Goal: Task Accomplishment & Management: Manage account settings

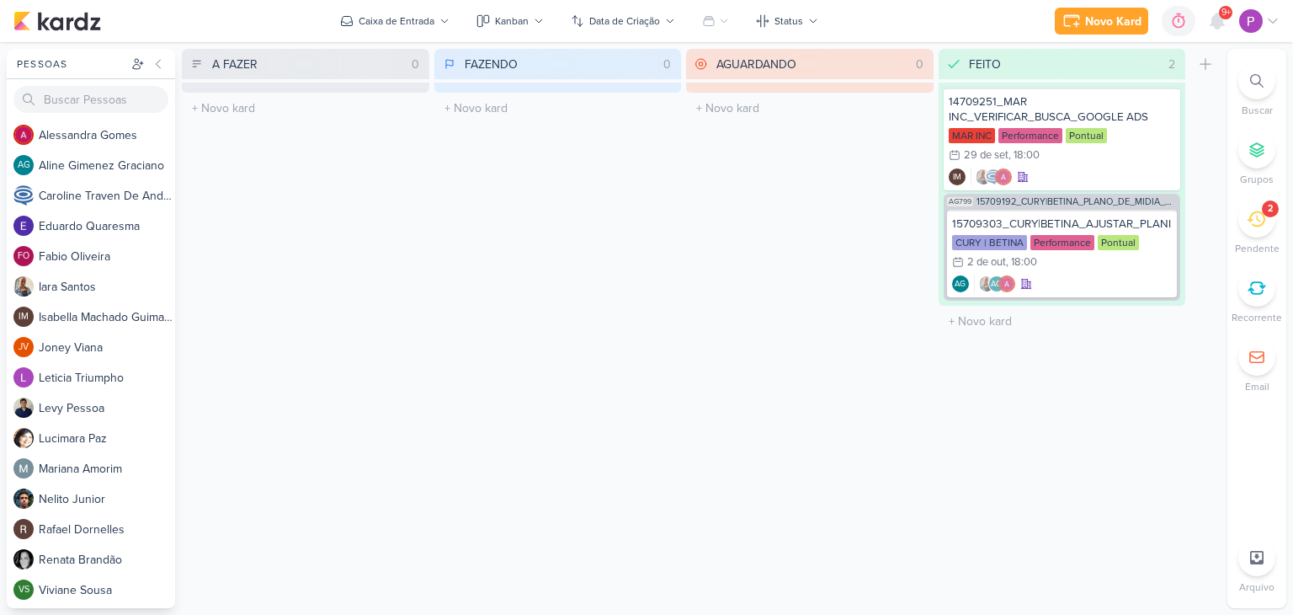
click at [1267, 218] on div "2" at bounding box center [1256, 218] width 37 height 37
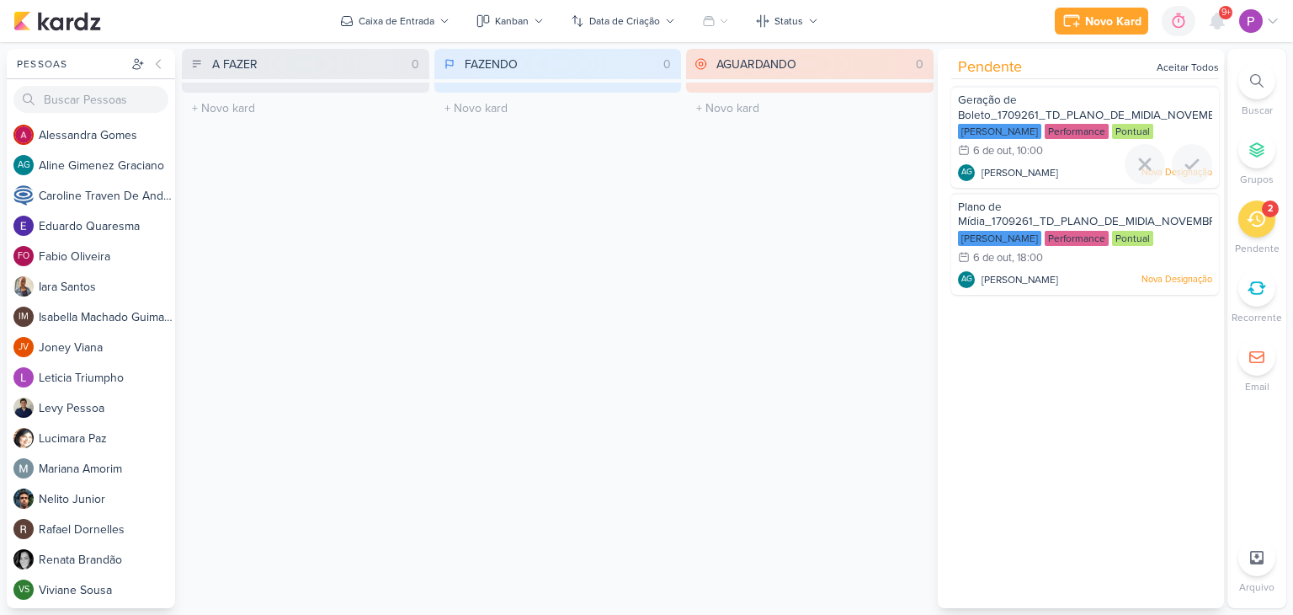
click at [1070, 162] on div "Geração de Boleto_1709261_TD_PLANO_DE_MIDIA_NOVEMBRO+DEZEMBRO [PERSON_NAME] Per…" at bounding box center [1085, 137] width 268 height 102
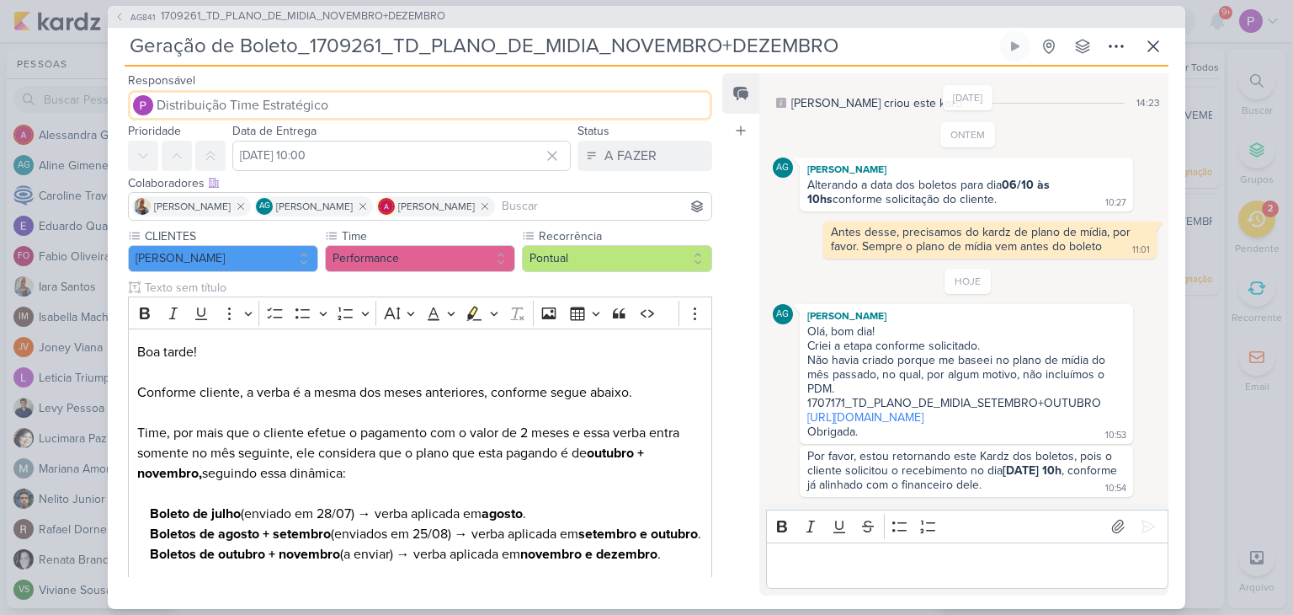
click at [266, 113] on span "Distribuição Time Estratégico" at bounding box center [243, 105] width 172 height 20
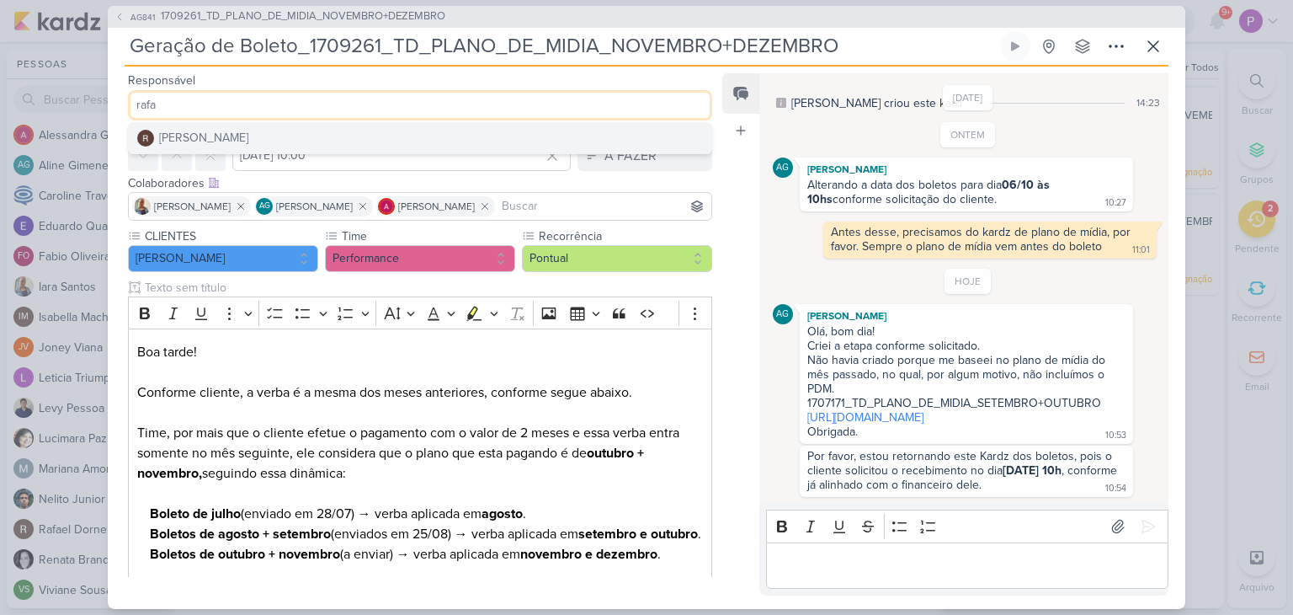
type input "rafa"
click at [270, 141] on button "[PERSON_NAME]" at bounding box center [420, 138] width 583 height 30
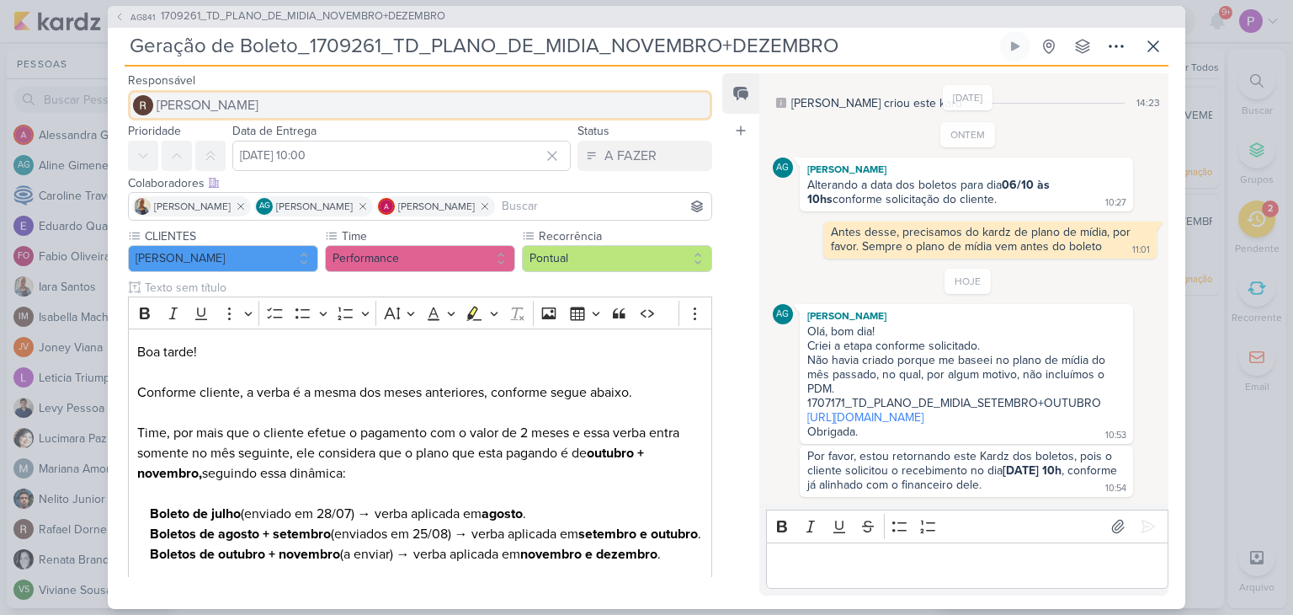
click at [258, 104] on button "[PERSON_NAME]" at bounding box center [420, 105] width 584 height 30
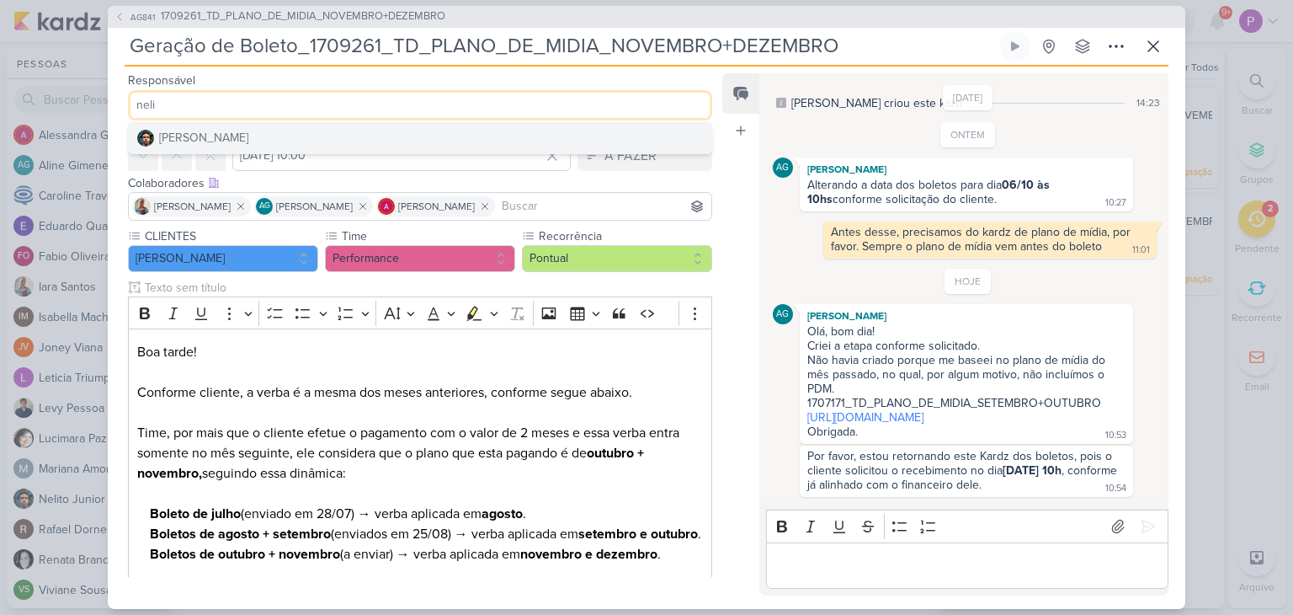
type input "neli"
click at [248, 146] on button "[PERSON_NAME]" at bounding box center [420, 138] width 583 height 30
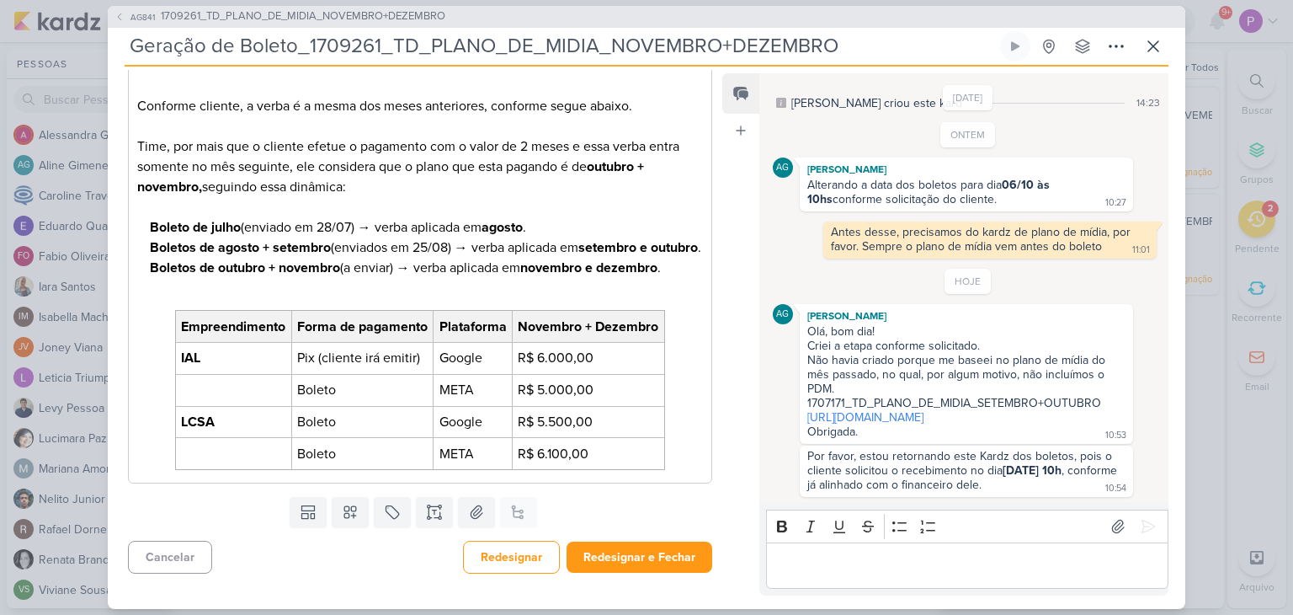
scroll to position [305, 0]
click at [655, 564] on button "Redesignar e Fechar" at bounding box center [640, 556] width 146 height 31
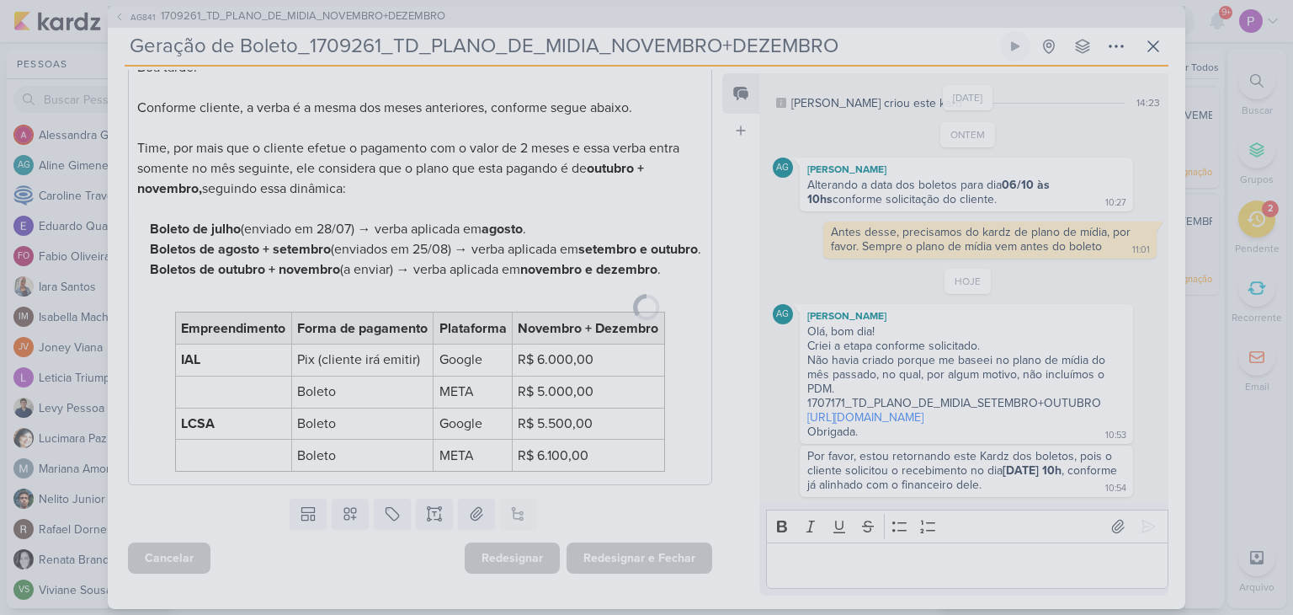
scroll to position [303, 0]
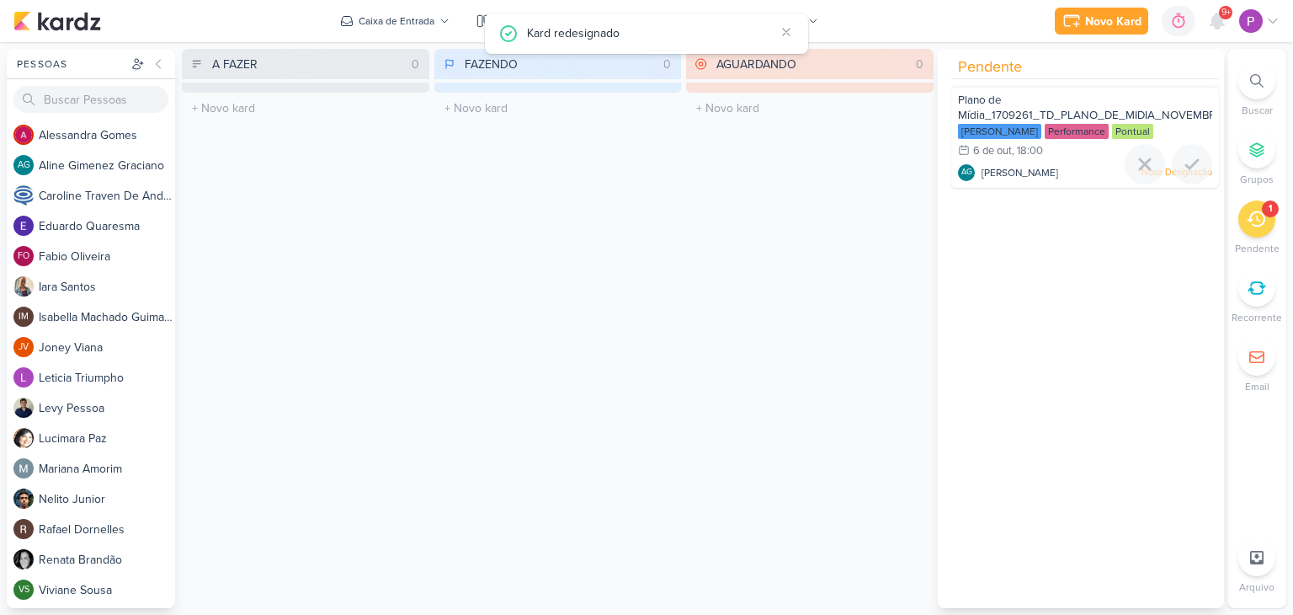
click at [1038, 169] on span "[PERSON_NAME]" at bounding box center [1020, 172] width 77 height 15
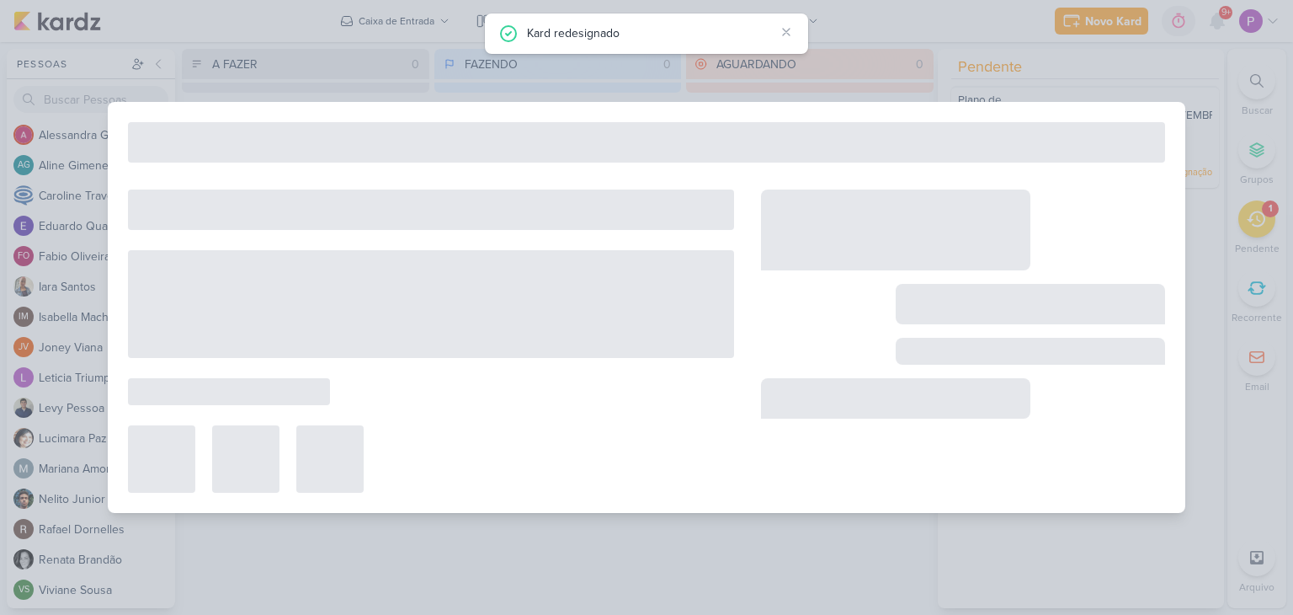
type input "Plano de Mídia_1709261_TD_PLANO_DE_MIDIA_NOVEMBRO+DEZEMBRO"
type input "6 de outubro de 2025 às 18:00"
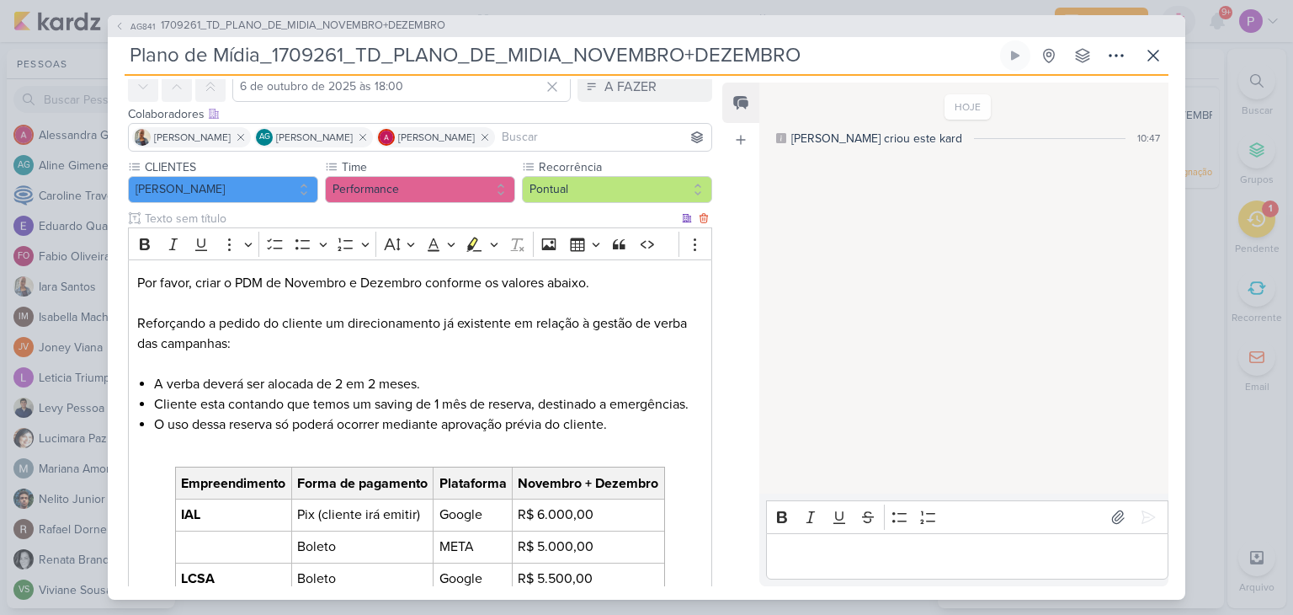
scroll to position [0, 0]
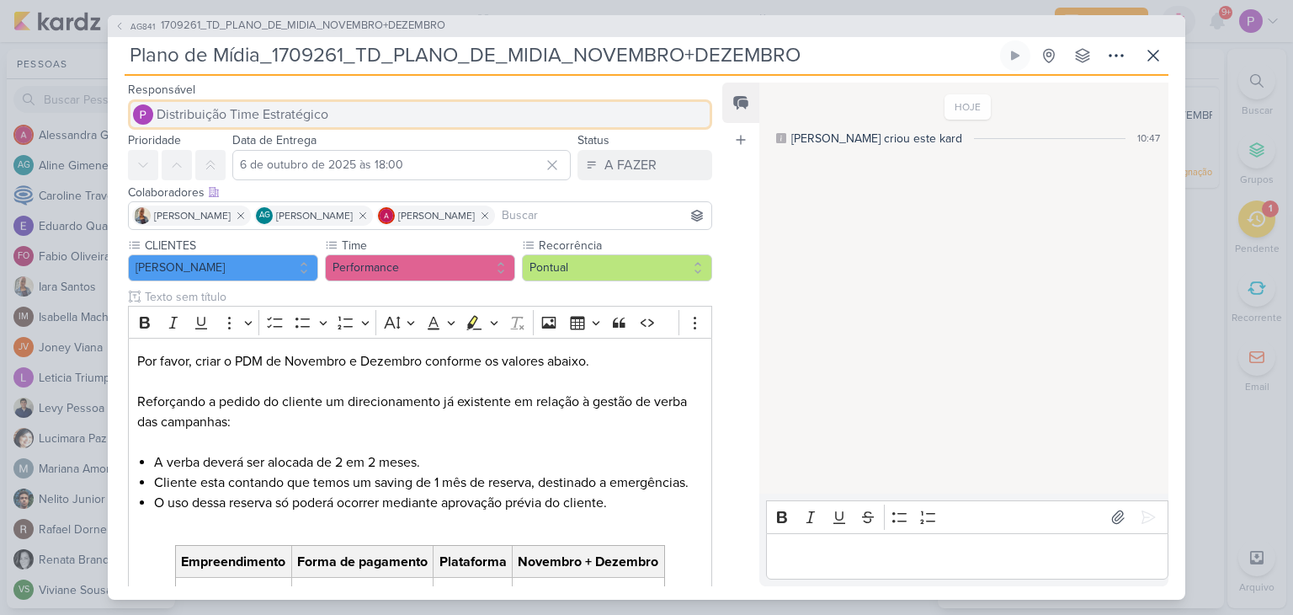
click at [286, 118] on span "Distribuição Time Estratégico" at bounding box center [243, 114] width 172 height 20
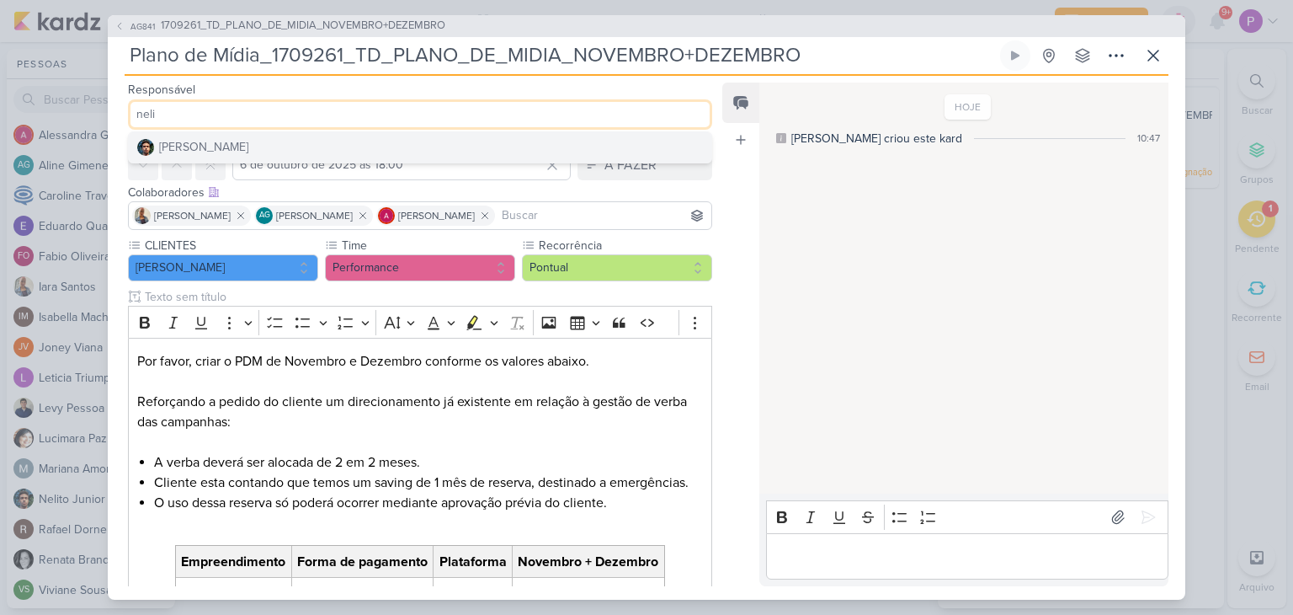
type input "neli"
click at [269, 142] on button "[PERSON_NAME]" at bounding box center [420, 147] width 583 height 30
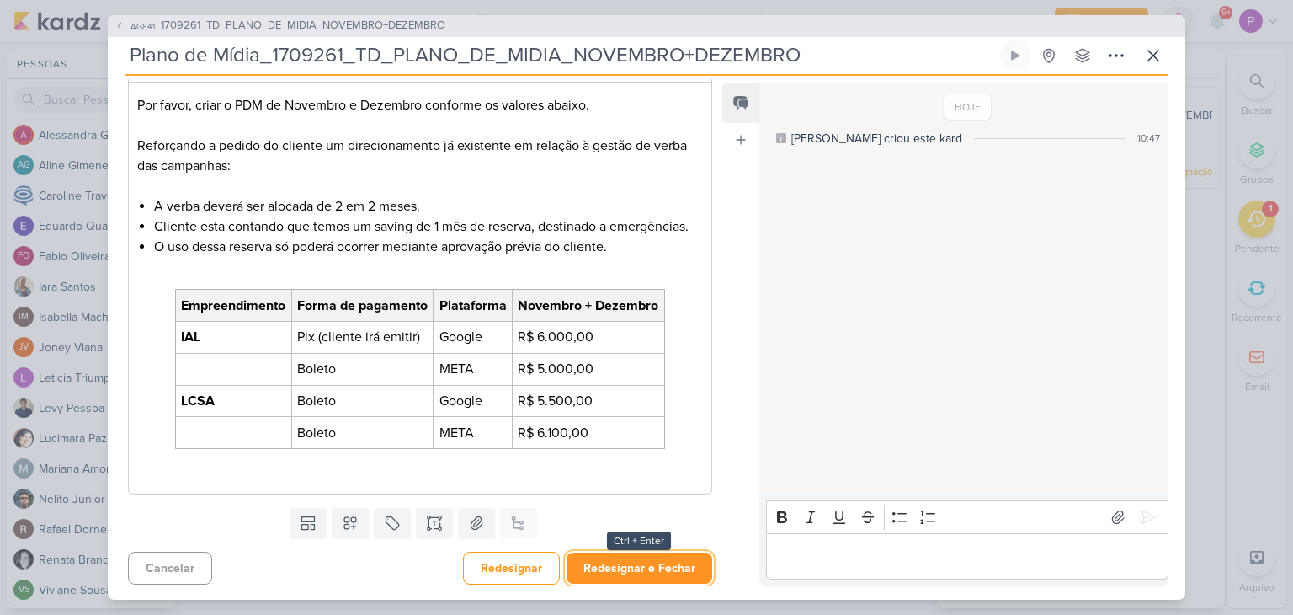
click at [620, 570] on button "Redesignar e Fechar" at bounding box center [640, 567] width 146 height 31
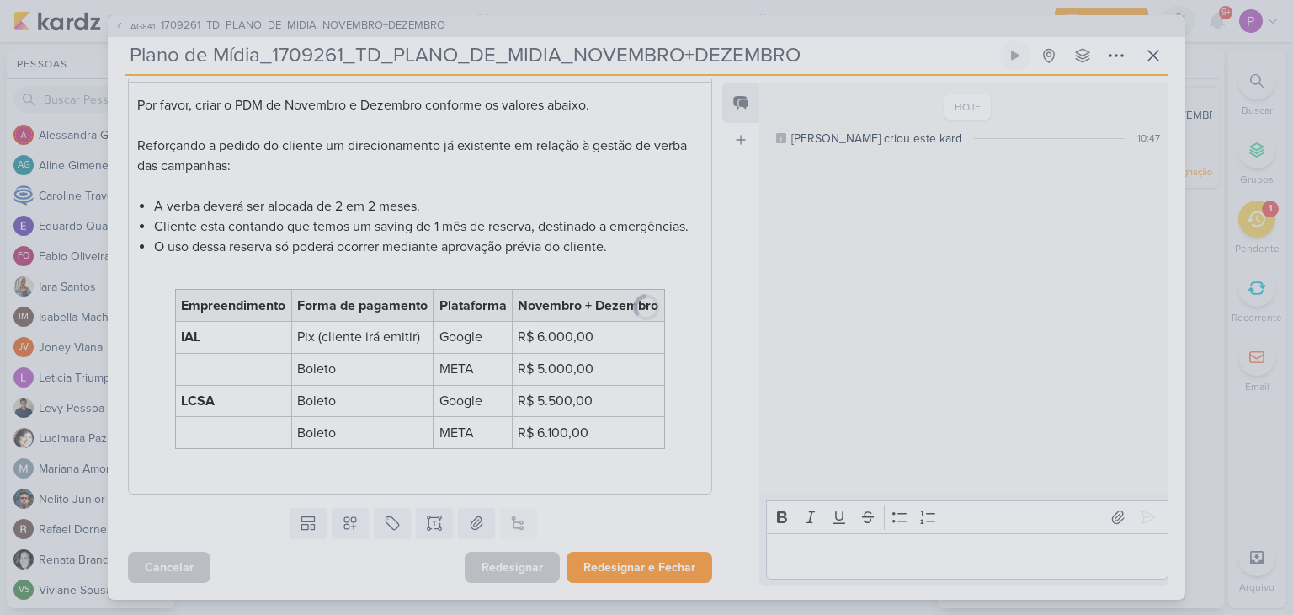
scroll to position [255, 0]
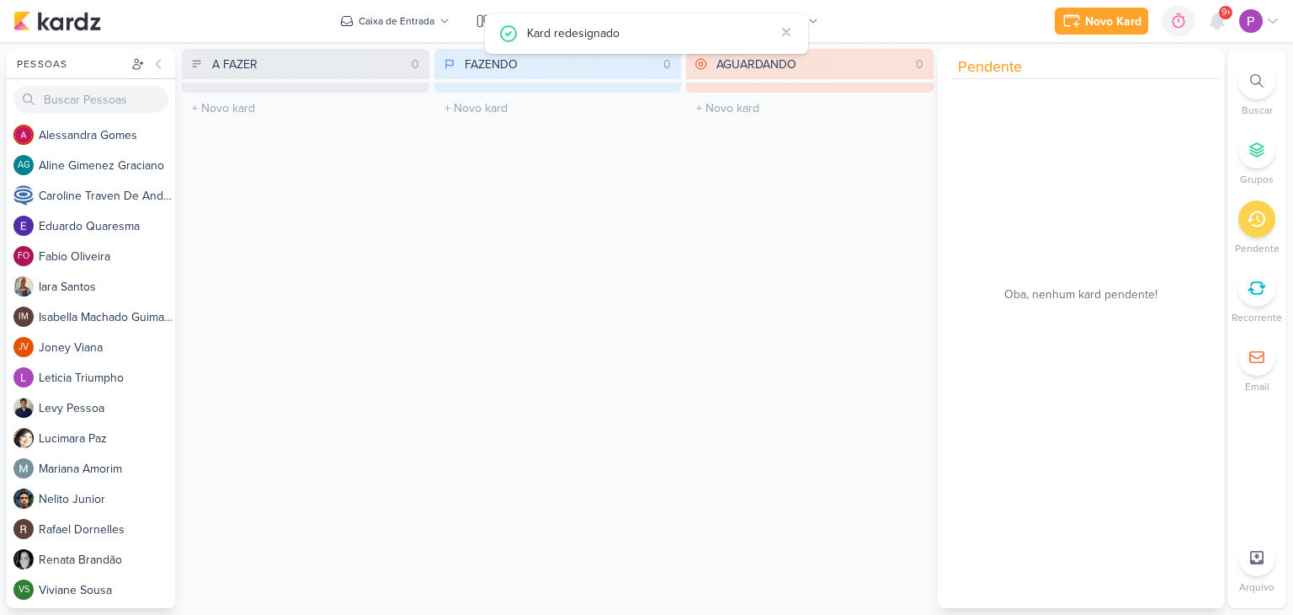
click at [651, 405] on div "FAZENDO 0 Mover Para Esquerda Mover Para Direita [GEOGRAPHIC_DATA] O título do …" at bounding box center [558, 328] width 248 height 559
